Goal: Task Accomplishment & Management: Use online tool/utility

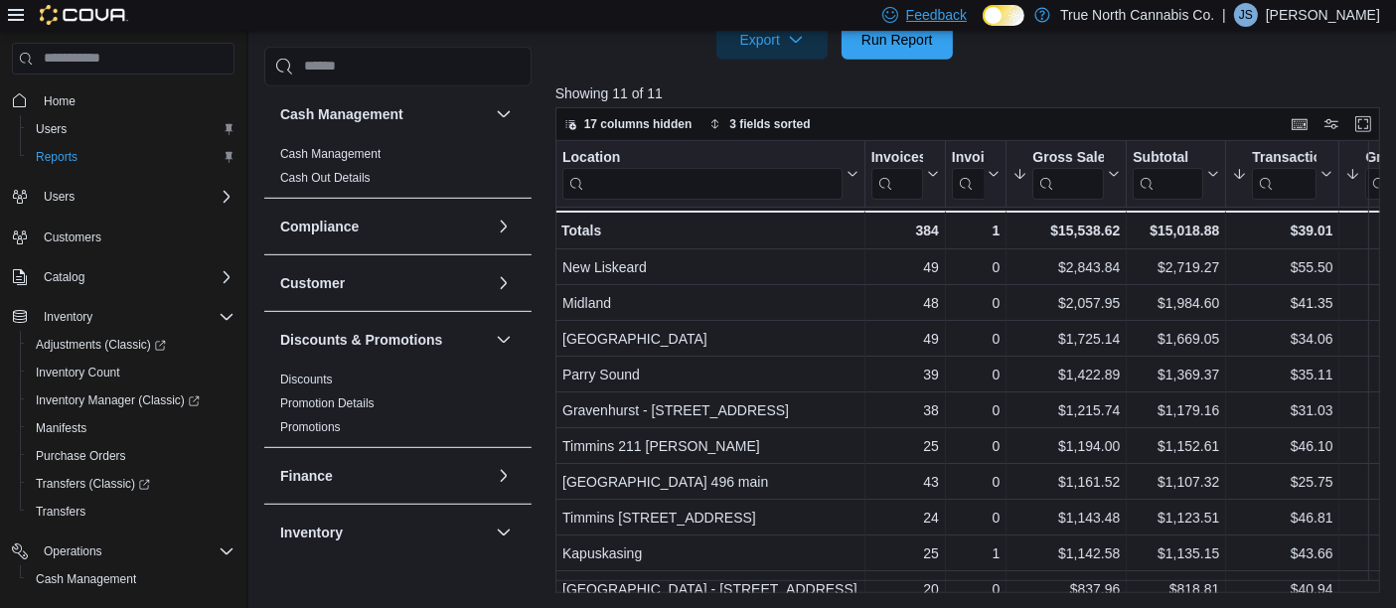
scroll to position [1098, 0]
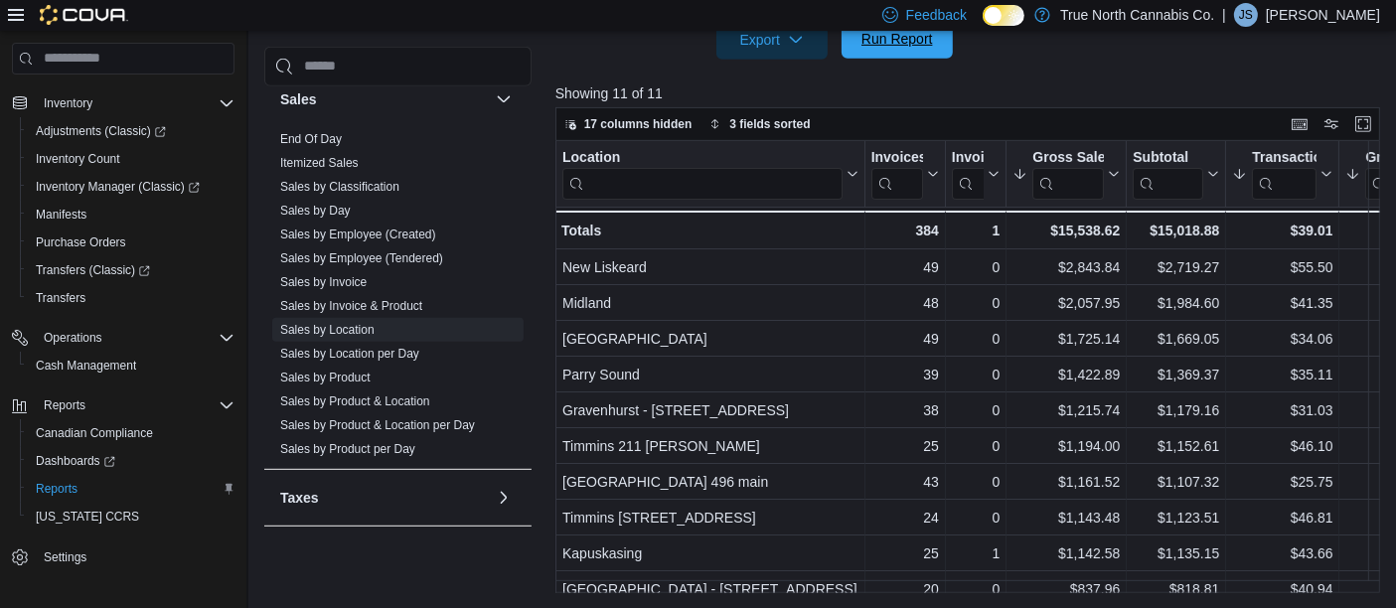
click at [899, 50] on span "Run Report" at bounding box center [896, 39] width 87 height 40
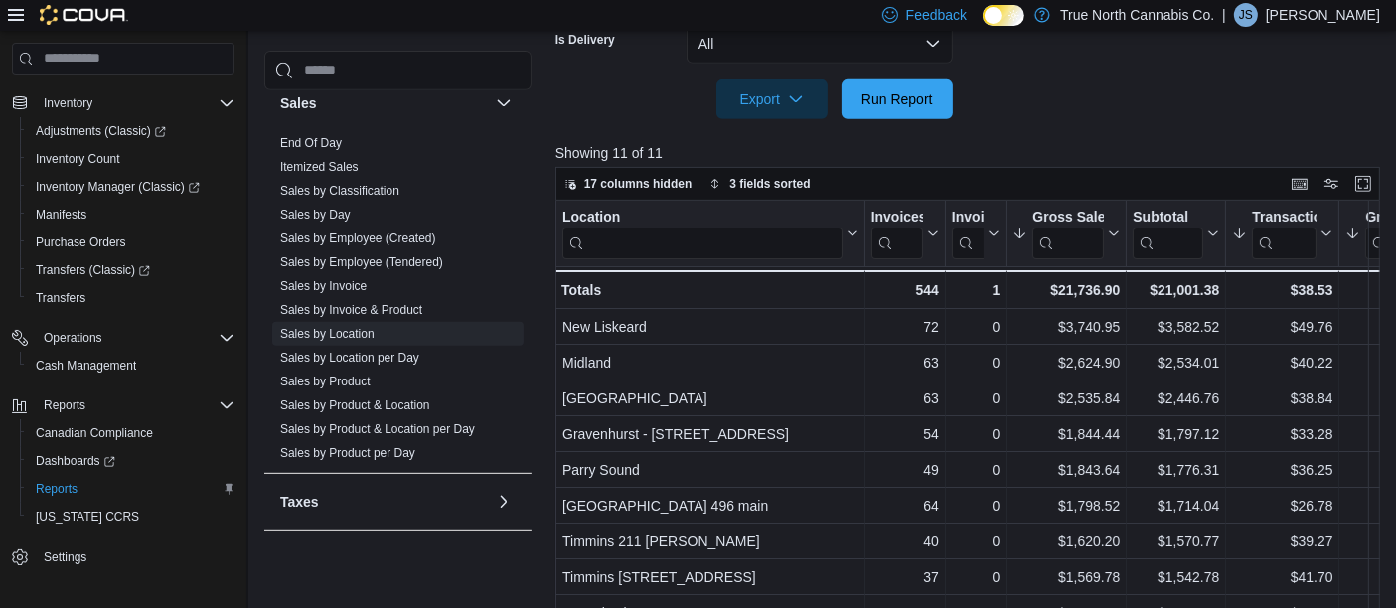
scroll to position [950, 0]
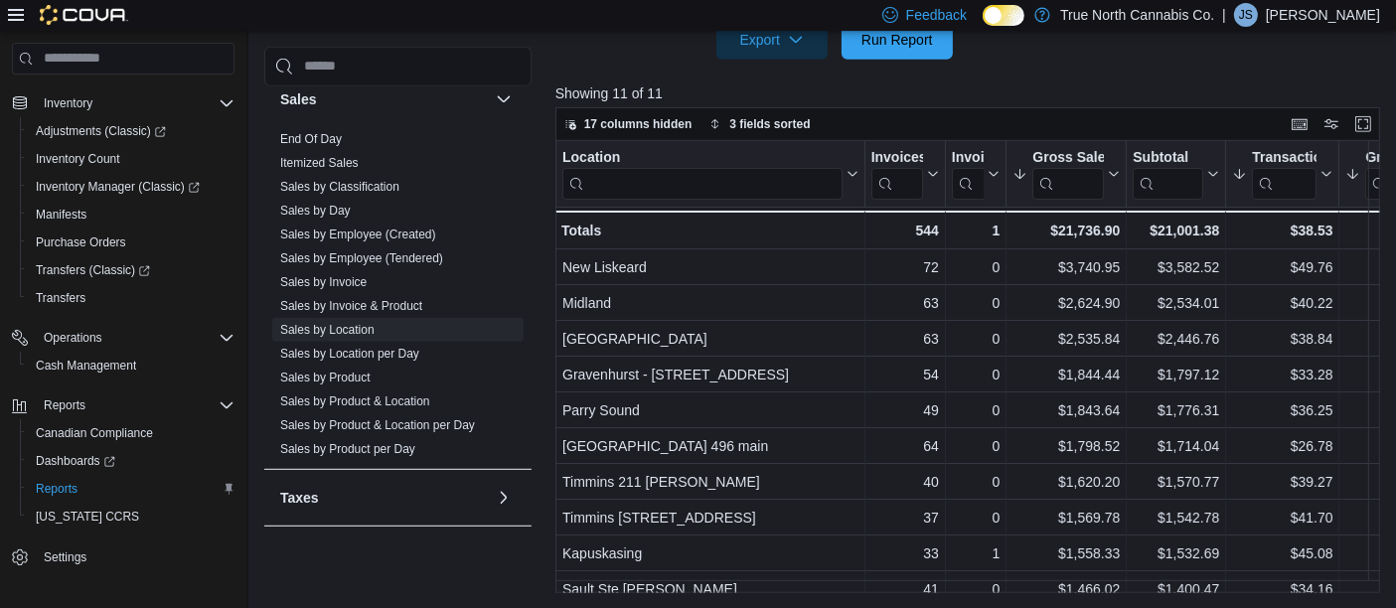
click at [1292, 15] on p "Jennifer Schnakenberg" at bounding box center [1322, 15] width 114 height 24
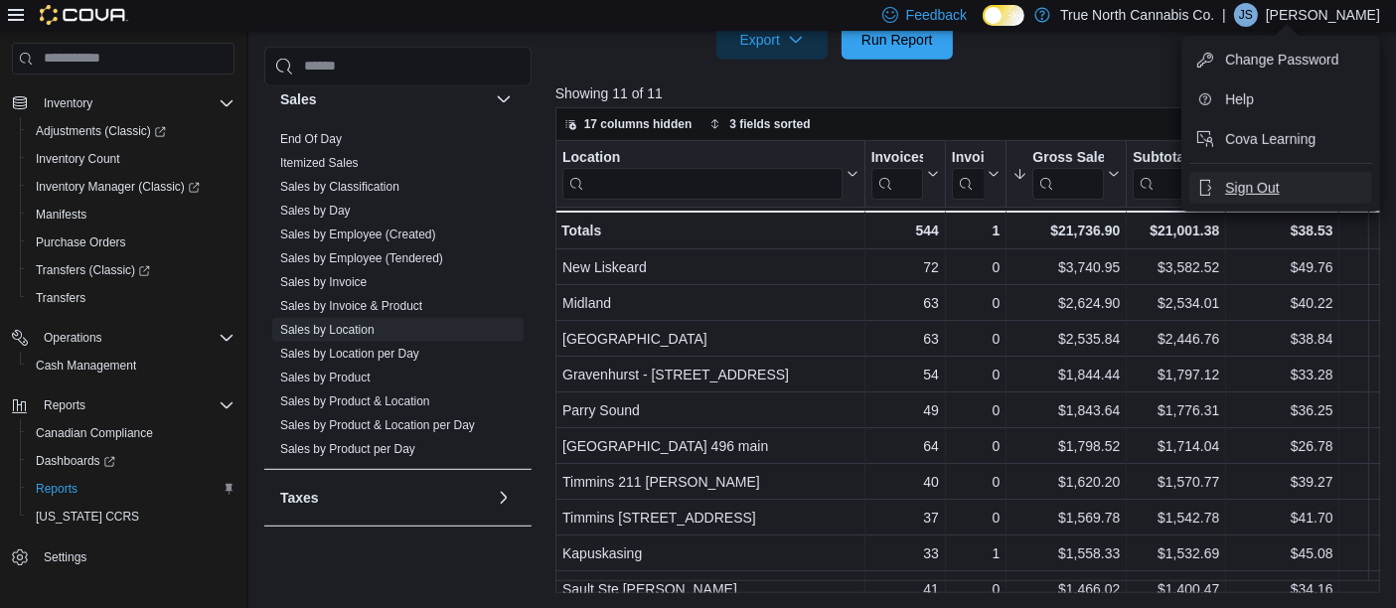
click at [1252, 186] on span "Sign Out" at bounding box center [1252, 188] width 54 height 20
